Goal: Information Seeking & Learning: Learn about a topic

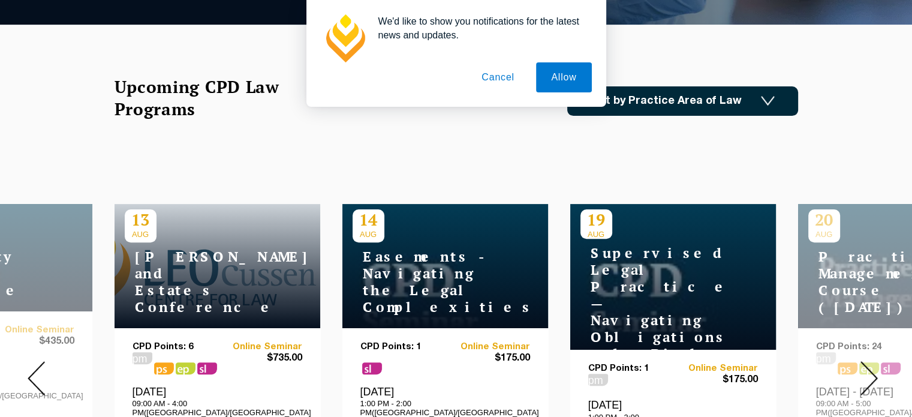
scroll to position [360, 0]
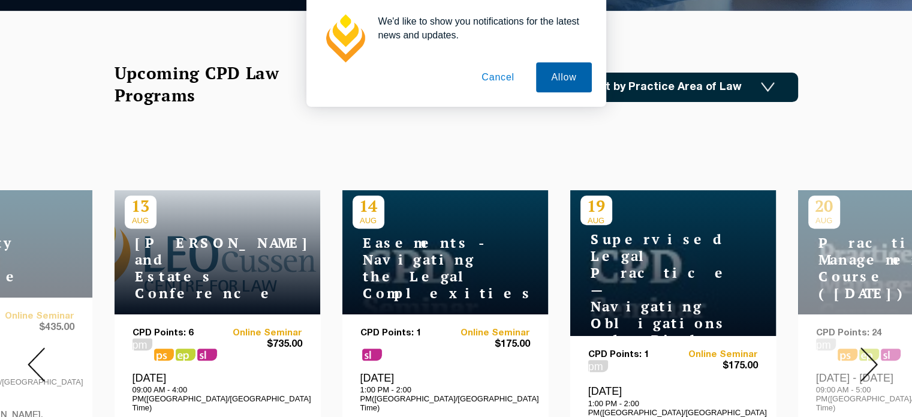
click at [549, 80] on button "Allow" at bounding box center [563, 77] width 55 height 30
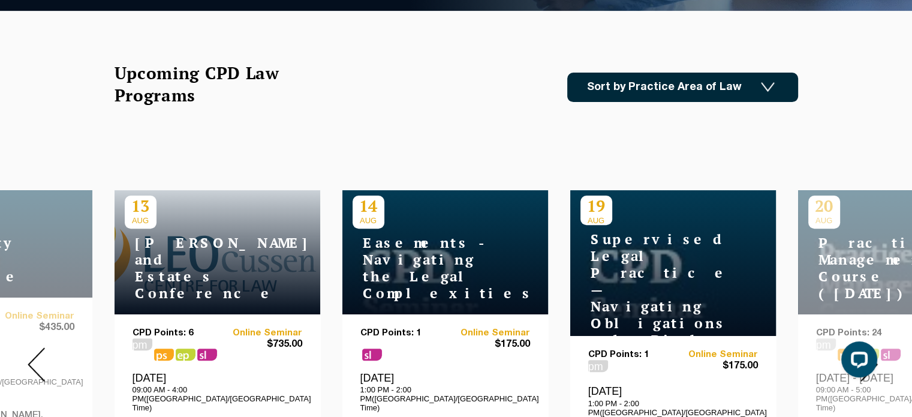
click at [739, 89] on link "Sort by Practice Area of Law" at bounding box center [682, 87] width 231 height 29
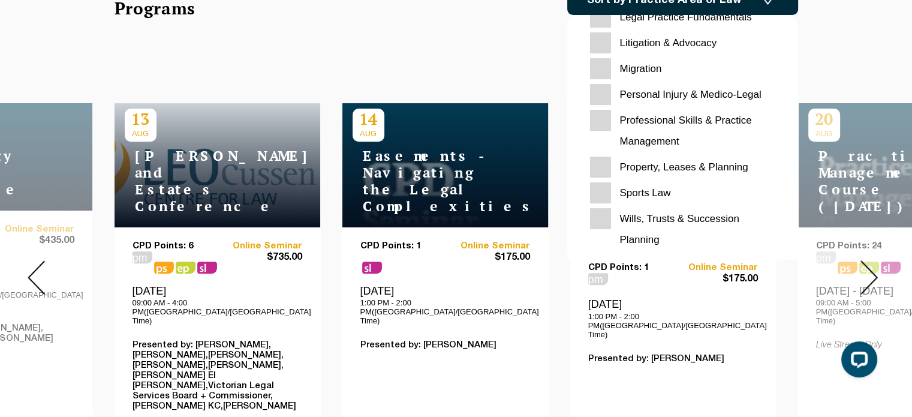
scroll to position [480, 0]
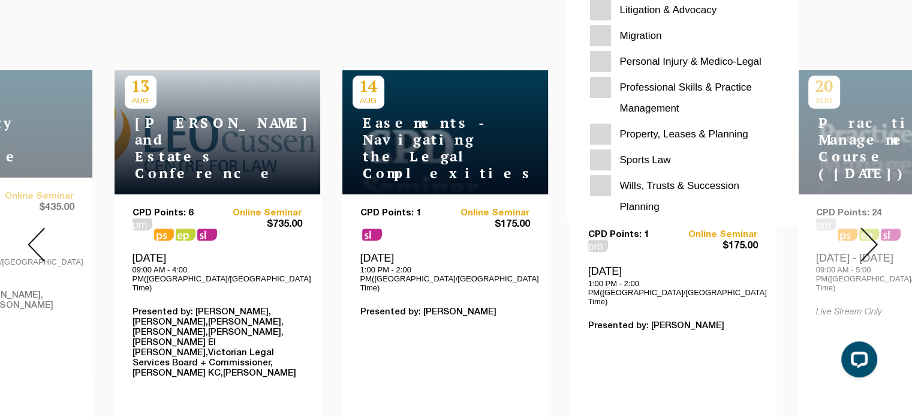
click at [878, 31] on link "Contact" at bounding box center [861, 57] width 47 height 52
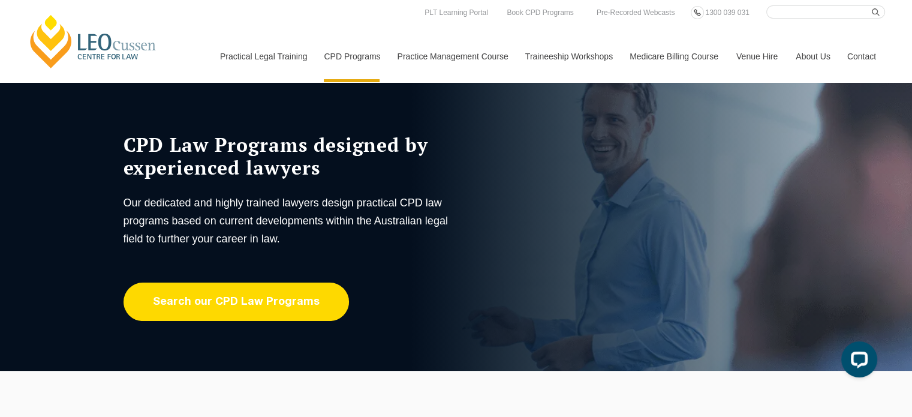
click at [270, 300] on link "Search our CPD Law Programs" at bounding box center [236, 301] width 225 height 38
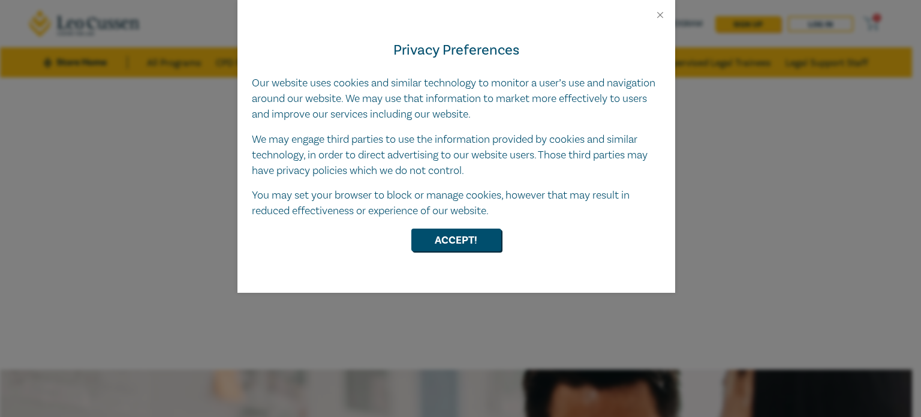
click at [455, 258] on div "Privacy Preferences Our website uses cookies and similar technology to monitor …" at bounding box center [456, 156] width 438 height 272
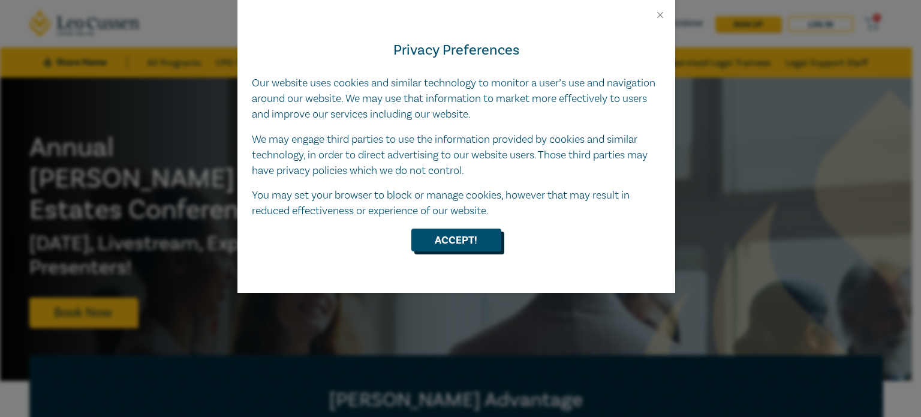
click at [462, 244] on button "Accept!" at bounding box center [456, 239] width 90 height 23
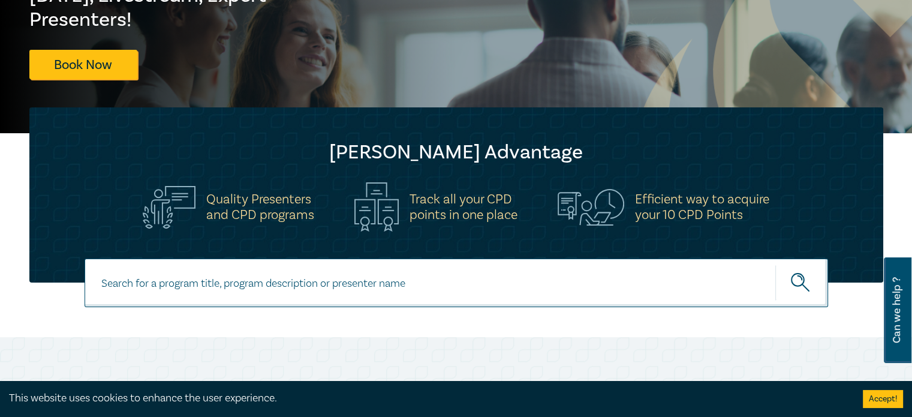
scroll to position [300, 0]
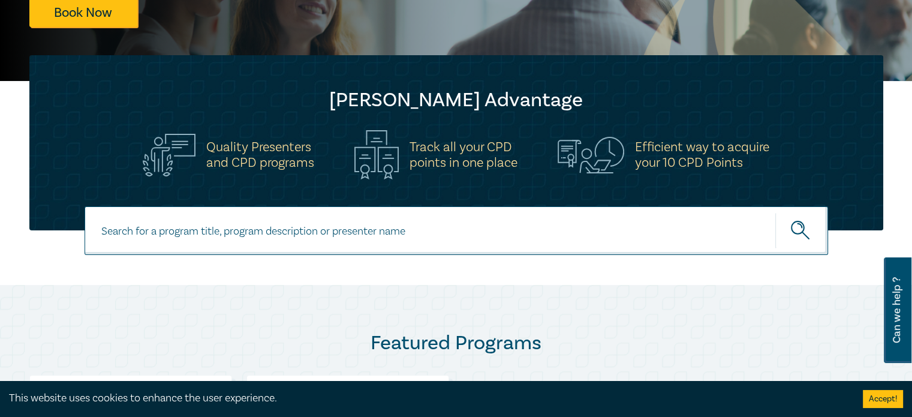
click at [297, 230] on input at bounding box center [456, 230] width 743 height 49
type input "native title"
click at [775, 212] on button "submit" at bounding box center [801, 230] width 53 height 37
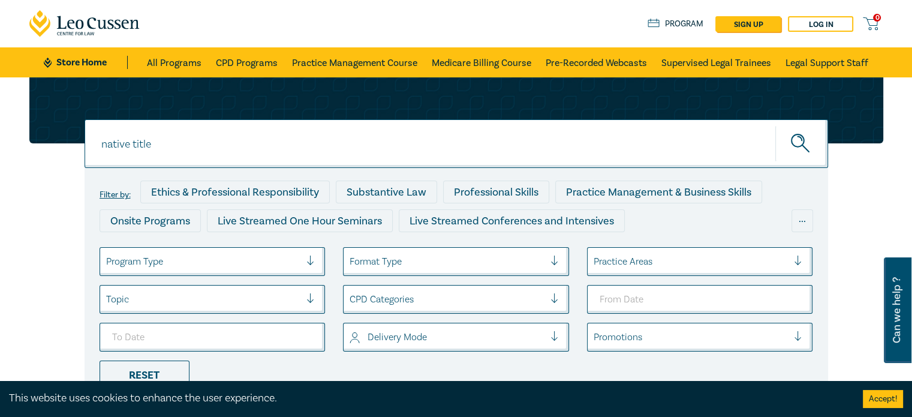
drag, startPoint x: 156, startPoint y: 143, endPoint x: 89, endPoint y: 143, distance: 66.5
click at [89, 143] on input "native title" at bounding box center [456, 143] width 743 height 49
type input "indigenous"
click at [775, 125] on button "submit" at bounding box center [801, 143] width 53 height 37
click at [267, 61] on link "CPD Programs" at bounding box center [247, 62] width 62 height 30
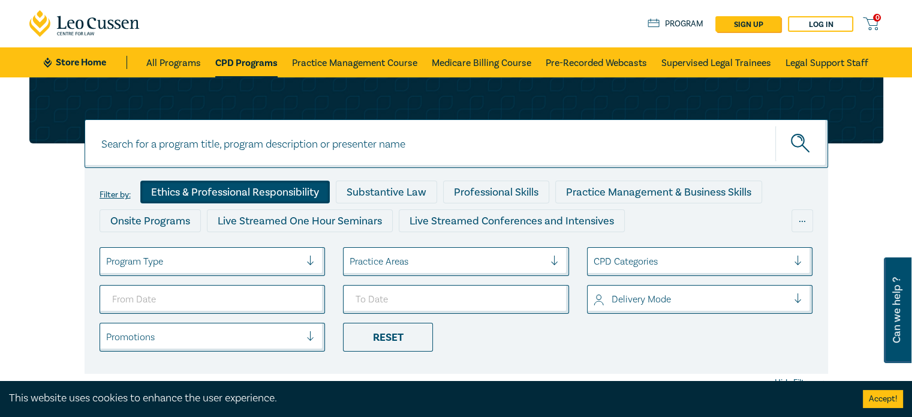
click at [229, 192] on div "Ethics & Professional Responsibility" at bounding box center [234, 191] width 189 height 23
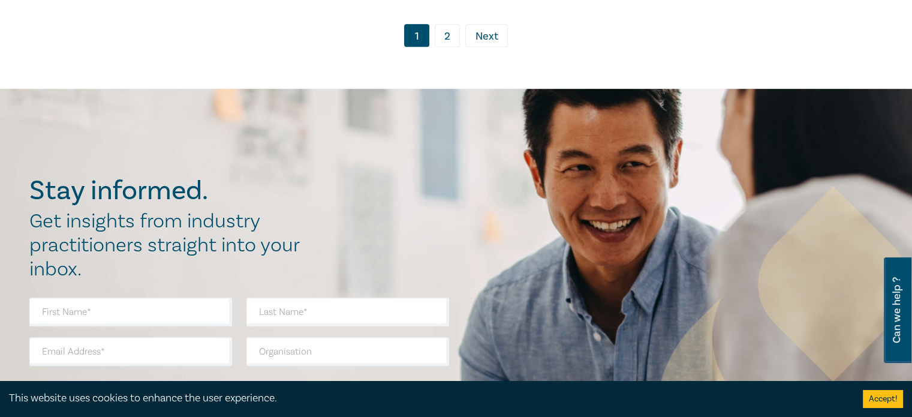
scroll to position [5216, 0]
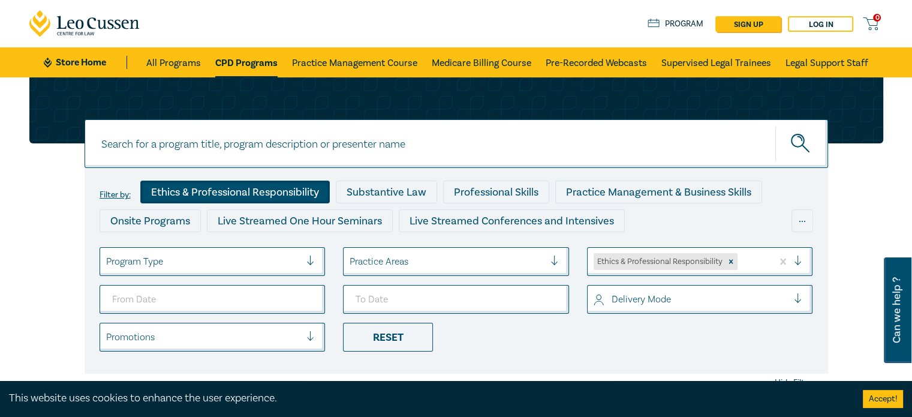
click at [683, 23] on link "Program" at bounding box center [676, 23] width 56 height 13
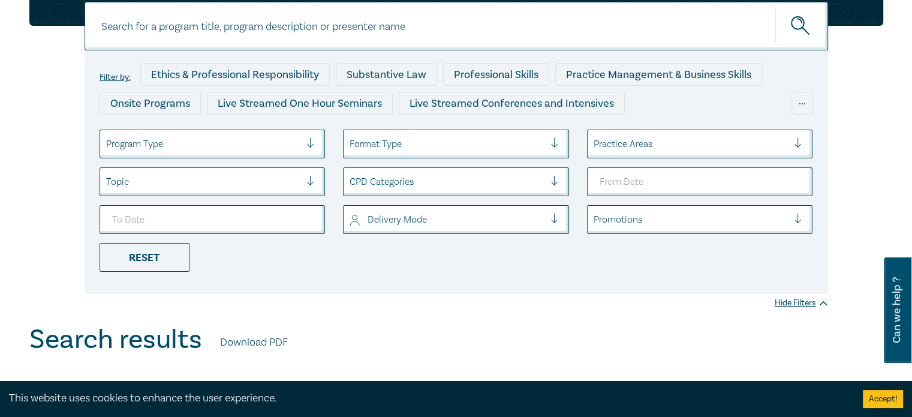
scroll to position [120, 0]
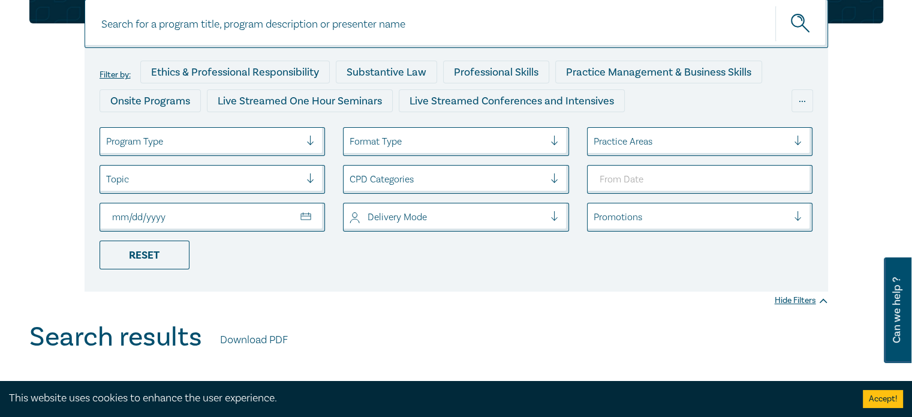
click at [431, 177] on div at bounding box center [447, 179] width 195 height 16
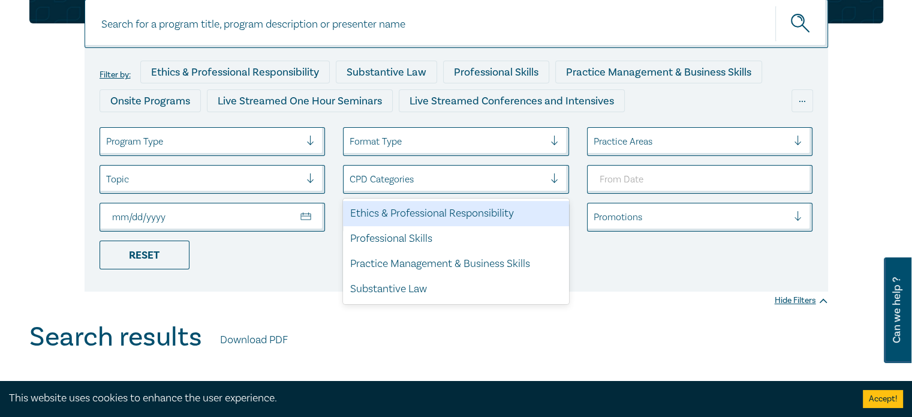
click at [429, 175] on div at bounding box center [447, 179] width 195 height 16
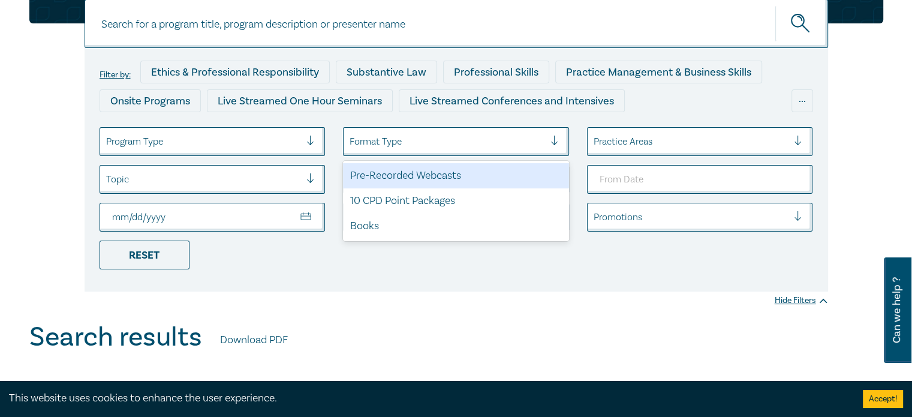
click at [456, 141] on div at bounding box center [447, 142] width 195 height 16
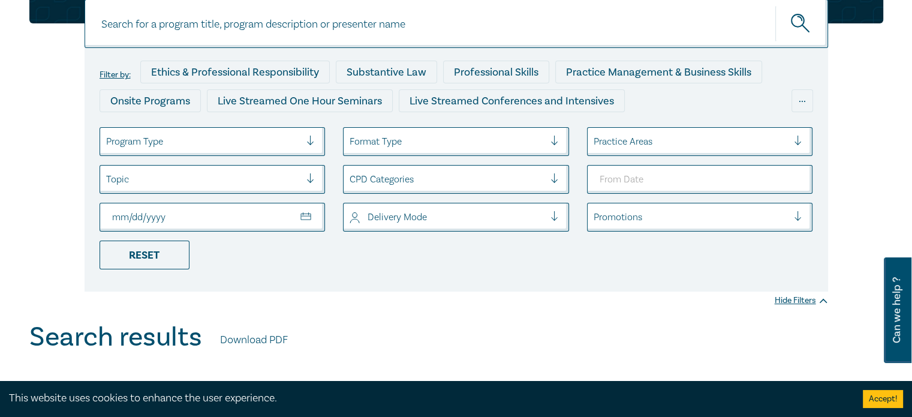
click at [456, 141] on div at bounding box center [447, 142] width 195 height 16
click at [177, 139] on div at bounding box center [203, 142] width 195 height 16
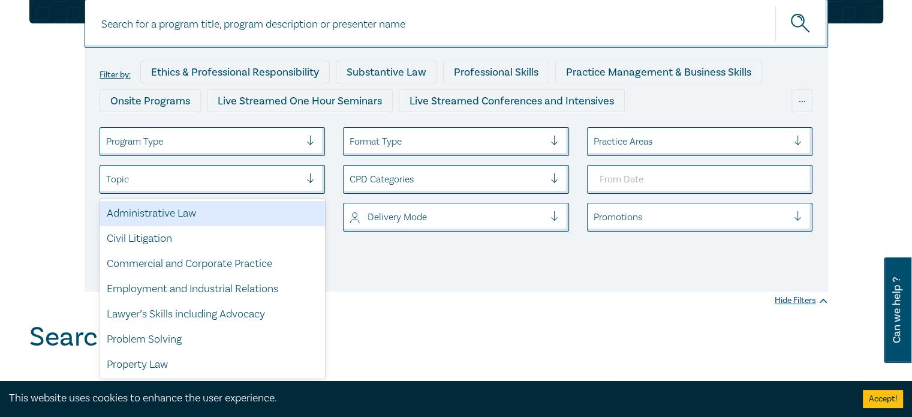
click at [170, 171] on div at bounding box center [203, 179] width 195 height 16
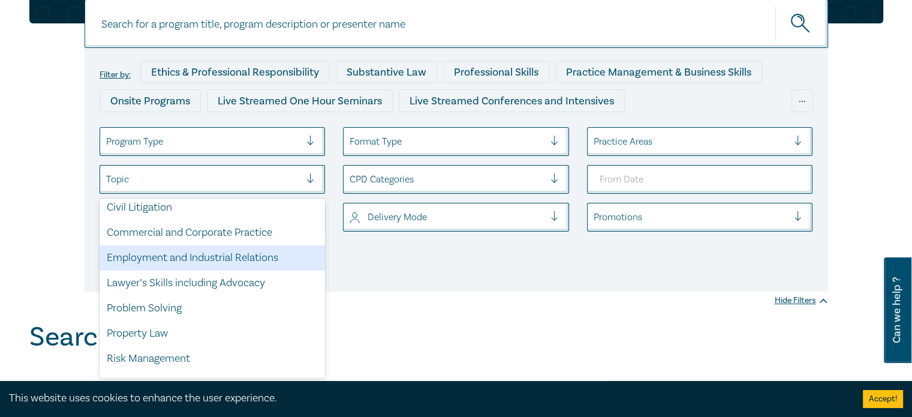
scroll to position [0, 0]
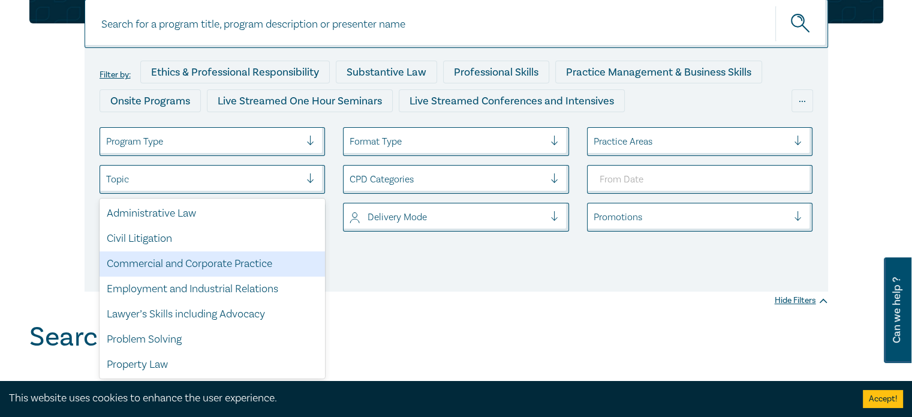
click at [449, 299] on div "Filter by: Ethics & Professional Responsibility Substantive Law Professional Sk…" at bounding box center [456, 139] width 912 height 364
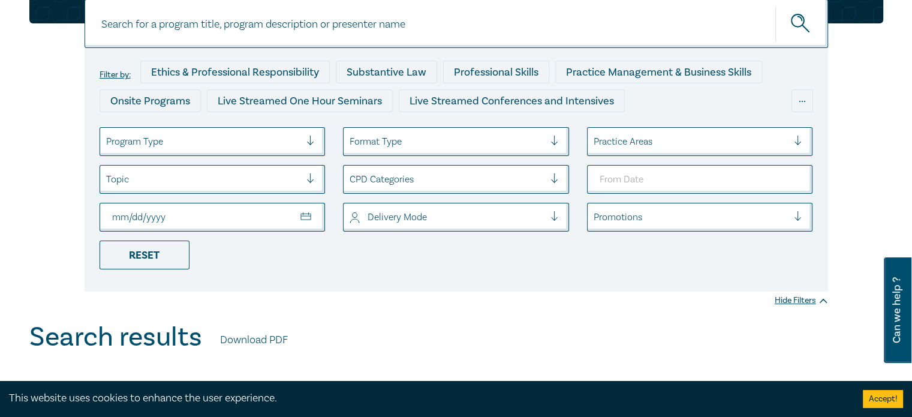
click at [624, 138] on div at bounding box center [691, 142] width 195 height 16
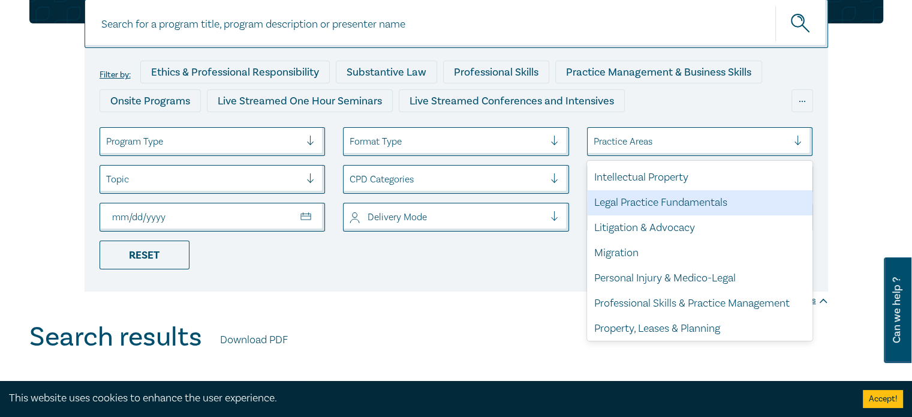
scroll to position [353, 0]
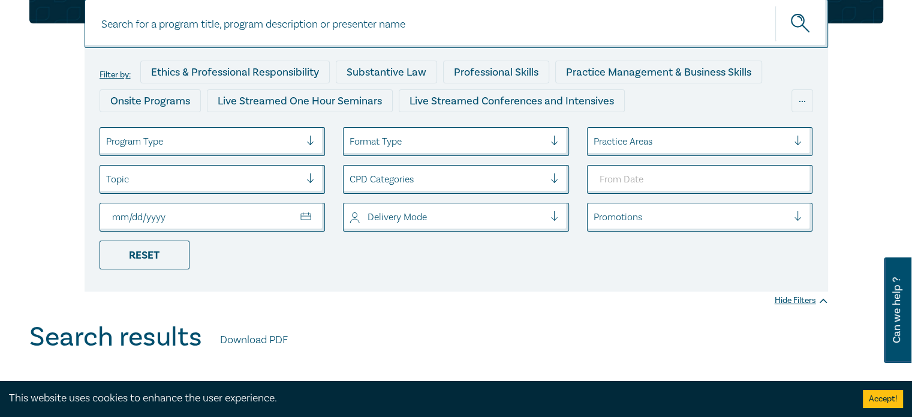
drag, startPoint x: 516, startPoint y: 350, endPoint x: 521, endPoint y: 345, distance: 7.2
click at [517, 349] on div "Search results Download PDF" at bounding box center [456, 339] width 854 height 37
click at [646, 176] on input "From Date" at bounding box center [700, 179] width 226 height 29
click at [800, 174] on input "From Date" at bounding box center [700, 179] width 226 height 29
click at [797, 174] on input "From Date" at bounding box center [700, 179] width 226 height 29
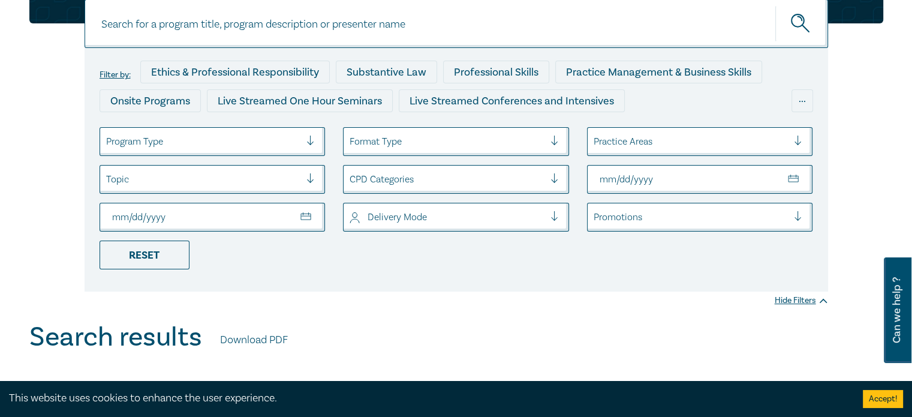
type input "2025-08-13"
click at [179, 258] on div "Reset" at bounding box center [145, 254] width 90 height 29
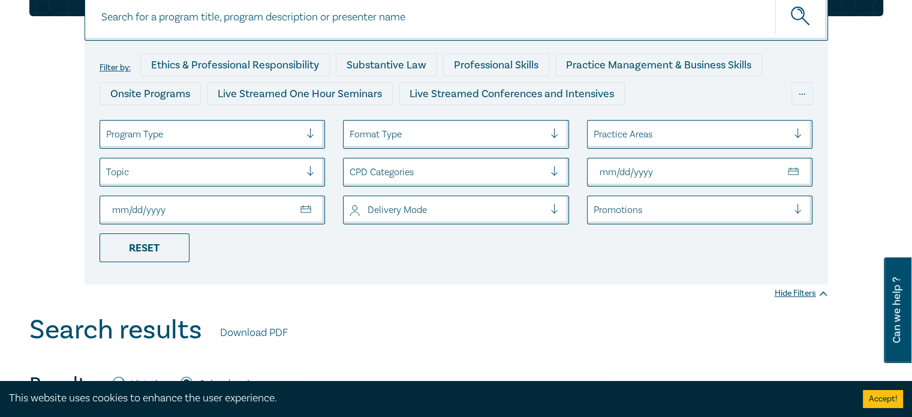
scroll to position [120, 0]
